Goal: Transaction & Acquisition: Purchase product/service

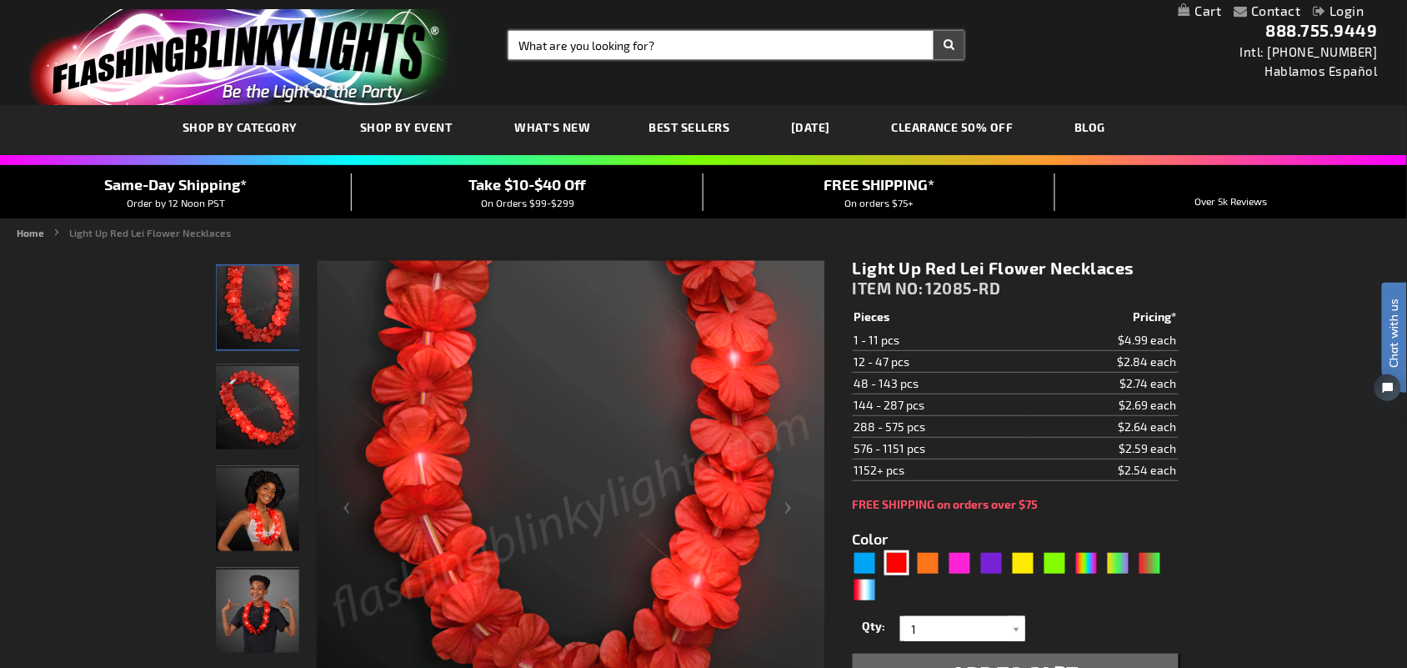
click at [624, 35] on input "Search" at bounding box center [737, 45] width 456 height 28
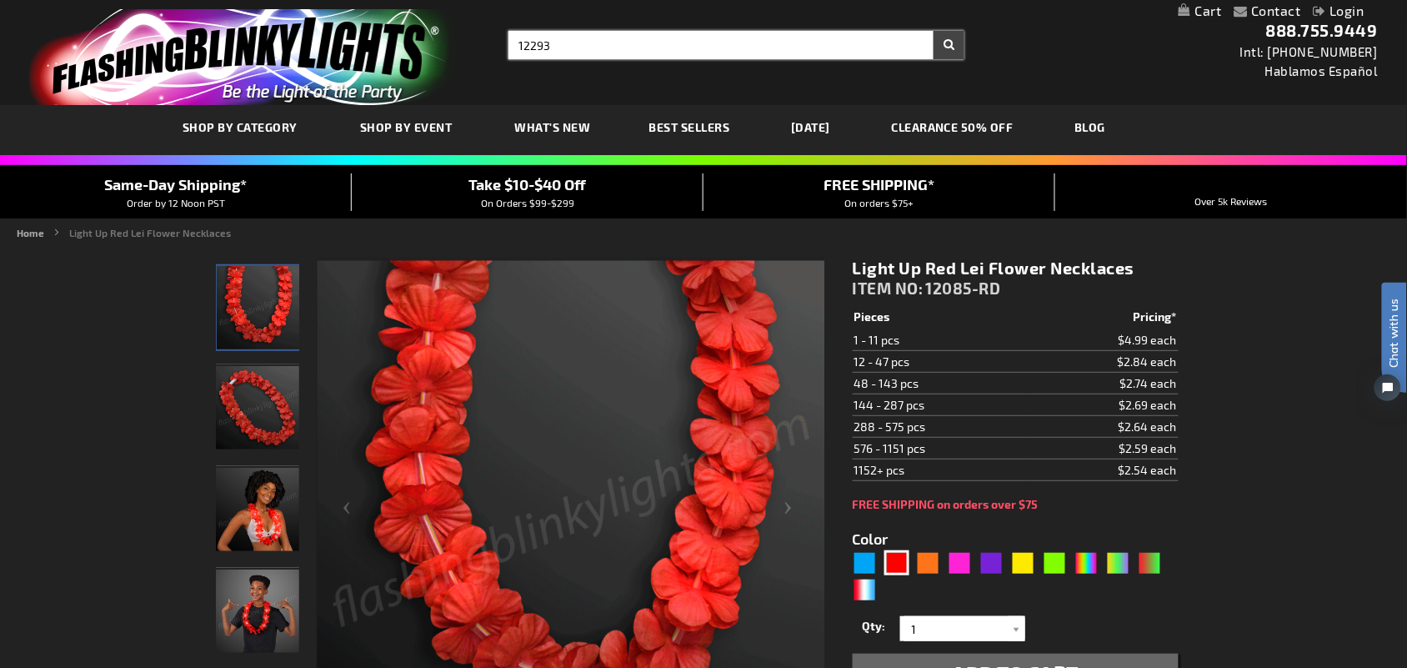
type input "12293"
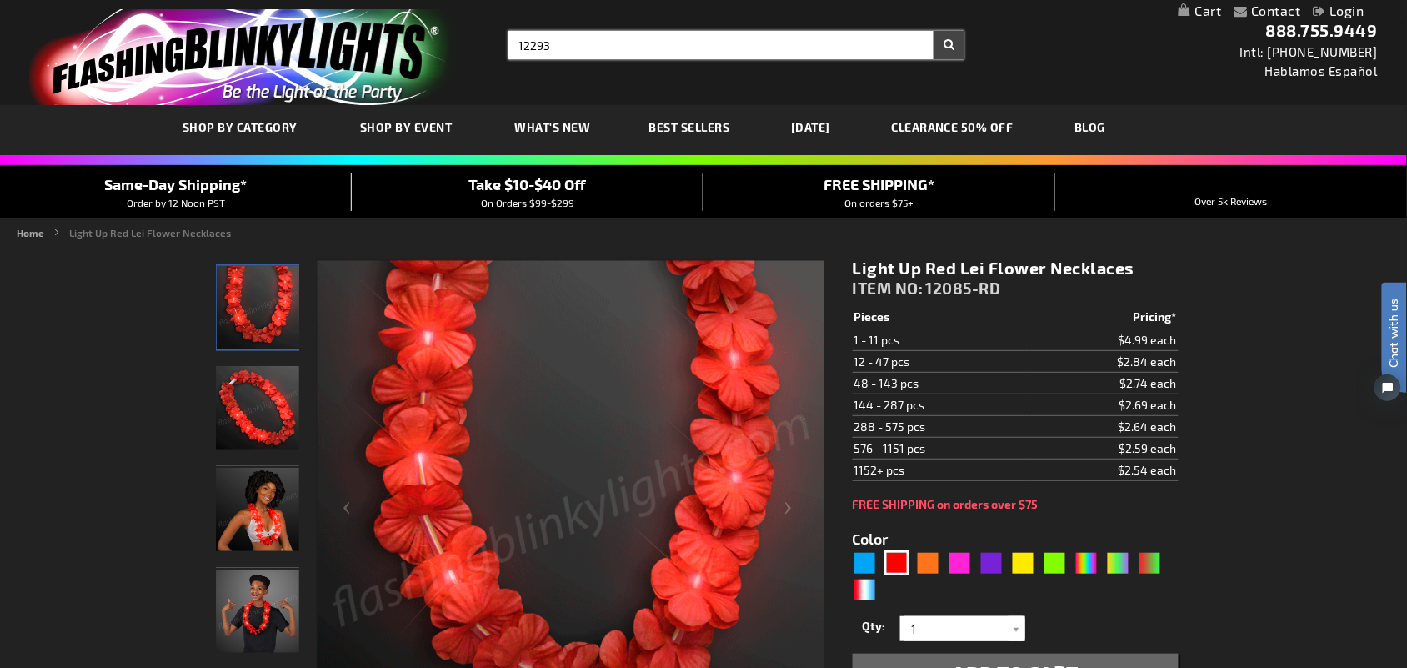
click at [934, 31] on button "Search" at bounding box center [949, 45] width 31 height 28
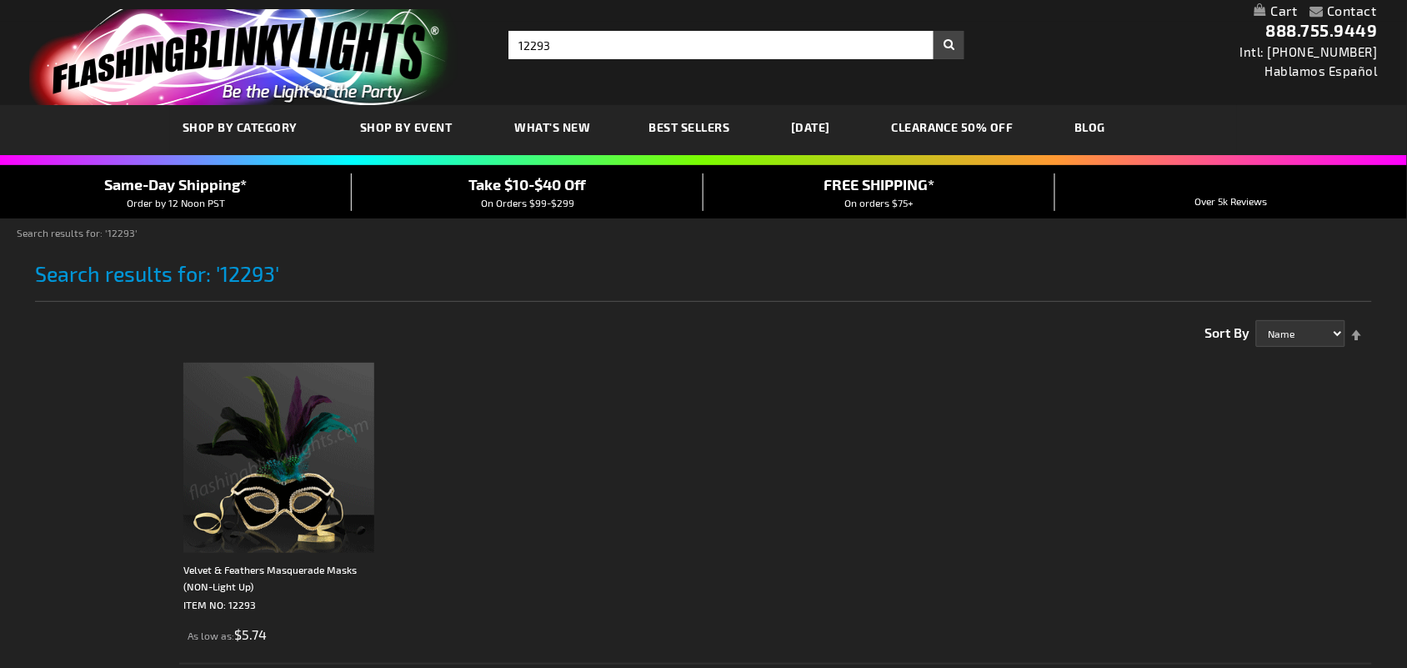
click at [268, 527] on img at bounding box center [278, 458] width 190 height 190
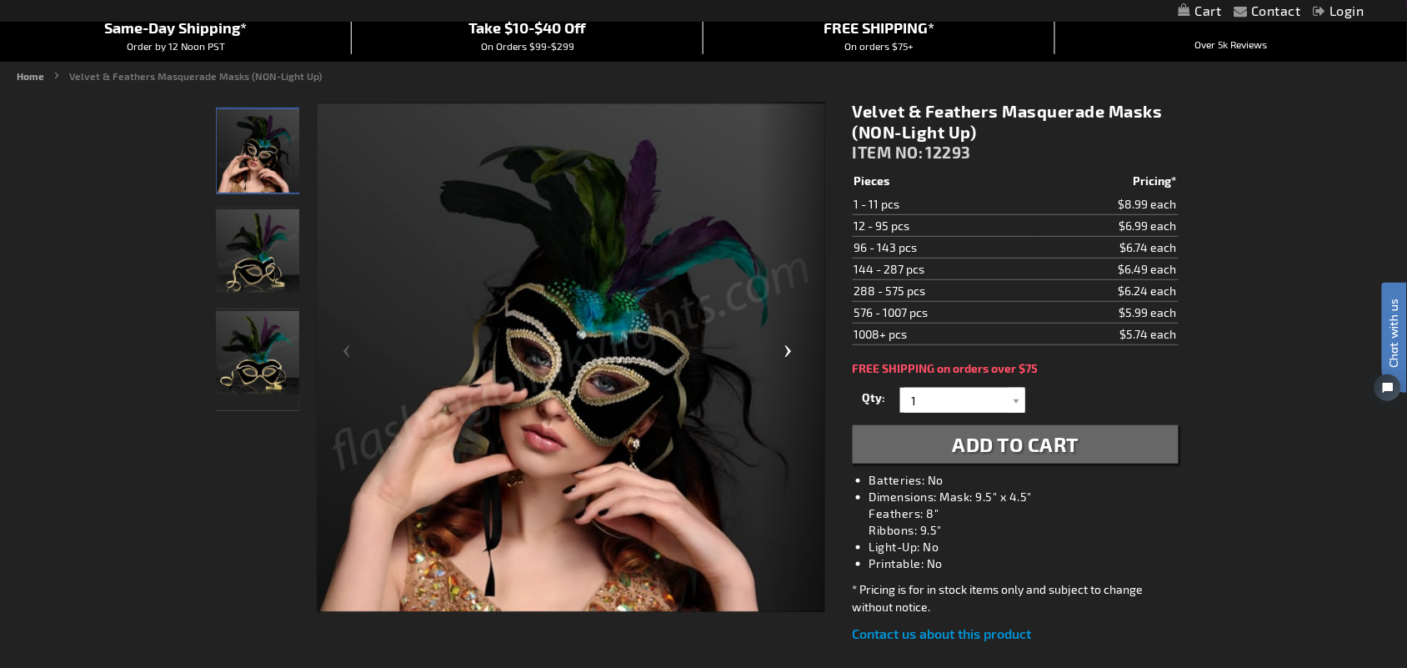
scroll to position [159, 0]
